Goal: Information Seeking & Learning: Find specific fact

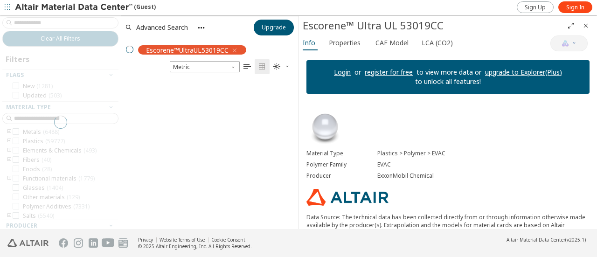
scroll to position [148, 170]
click at [587, 23] on icon "Close" at bounding box center [585, 25] width 7 height 7
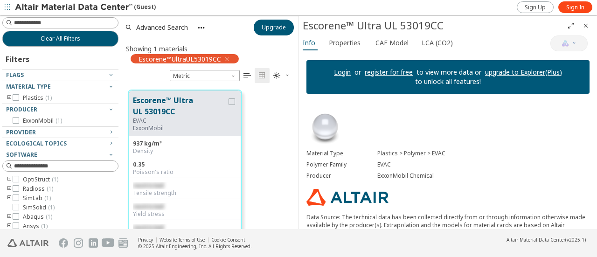
scroll to position [139, 170]
